Goal: Navigation & Orientation: Go to known website

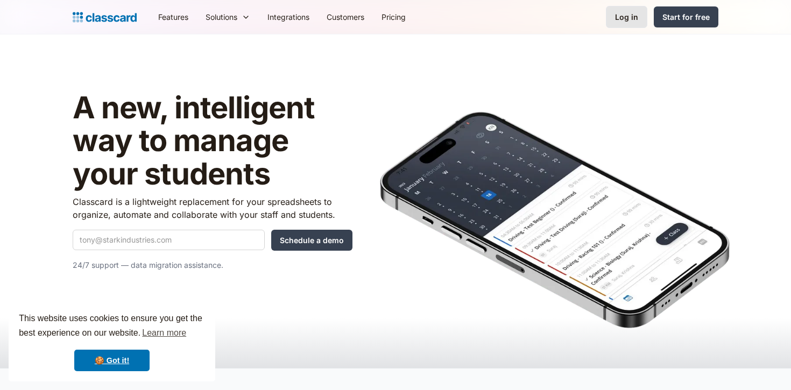
click at [621, 25] on link "Log in" at bounding box center [626, 17] width 41 height 22
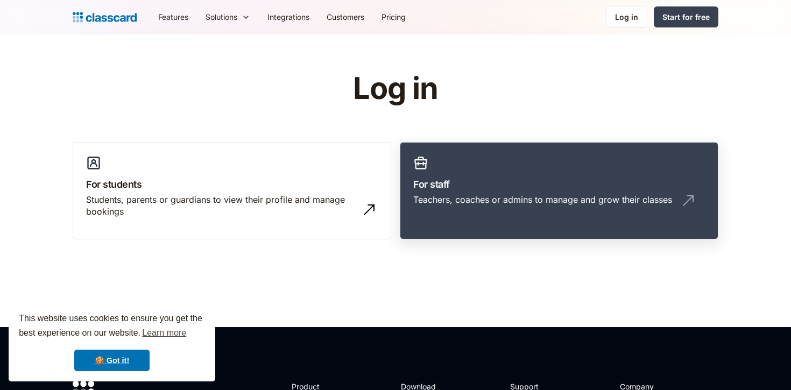
click at [502, 193] on link "For staff Teachers, coaches or admins to manage and grow their classes" at bounding box center [559, 191] width 318 height 98
